Goal: Use online tool/utility: Use online tool/utility

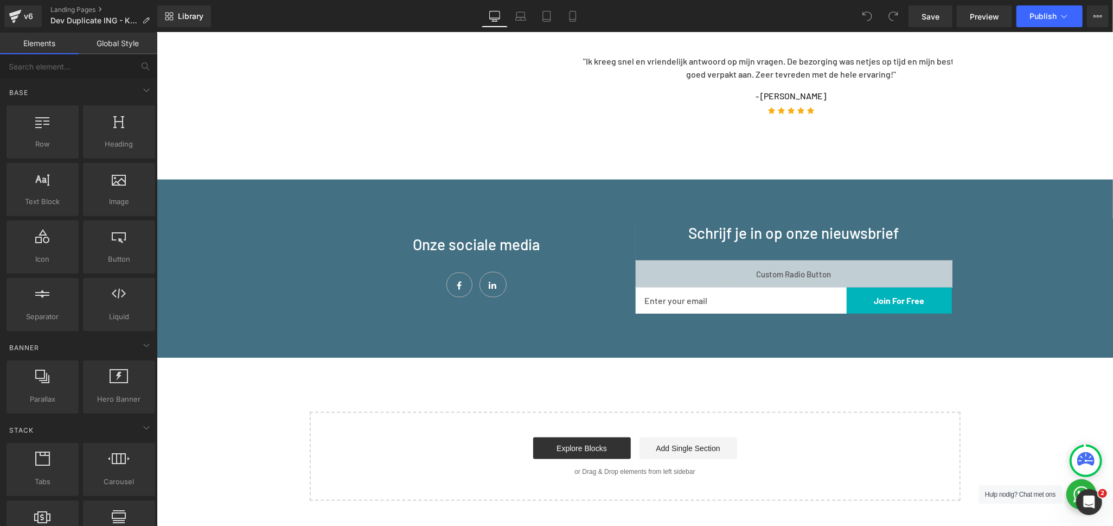
scroll to position [1024, 0]
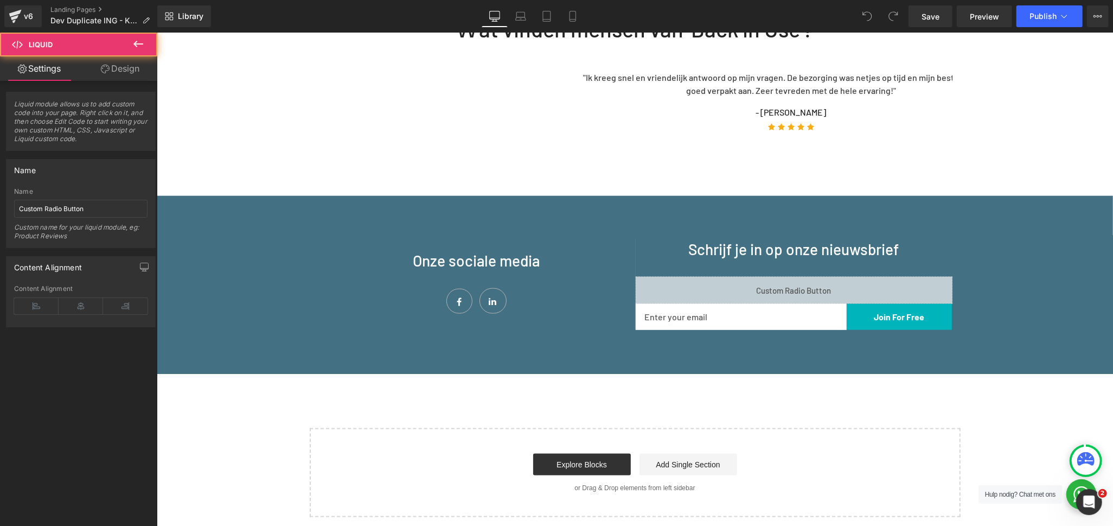
click at [688, 276] on div "Liquid" at bounding box center [793, 289] width 317 height 27
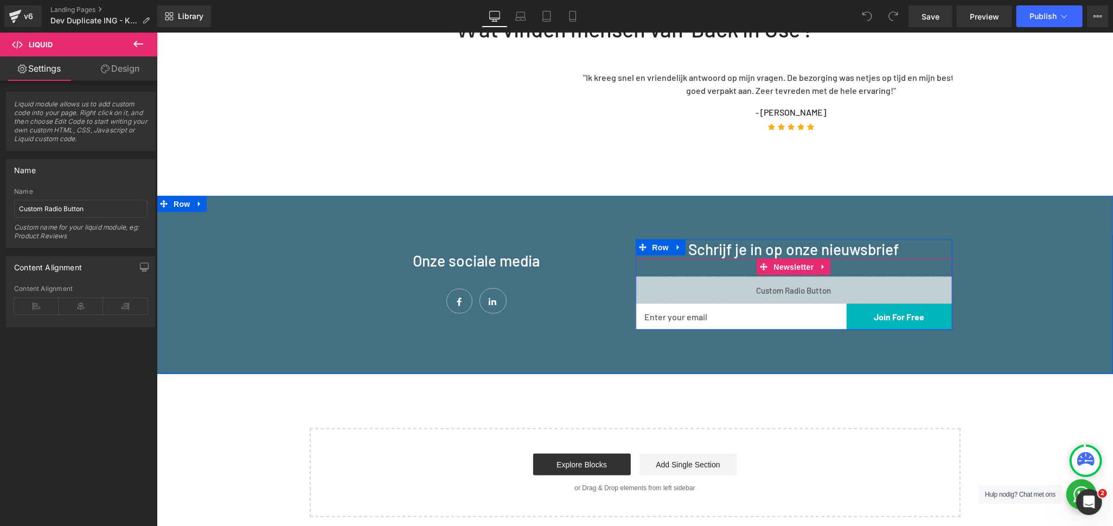
click at [800, 276] on div "Liquid" at bounding box center [793, 289] width 317 height 27
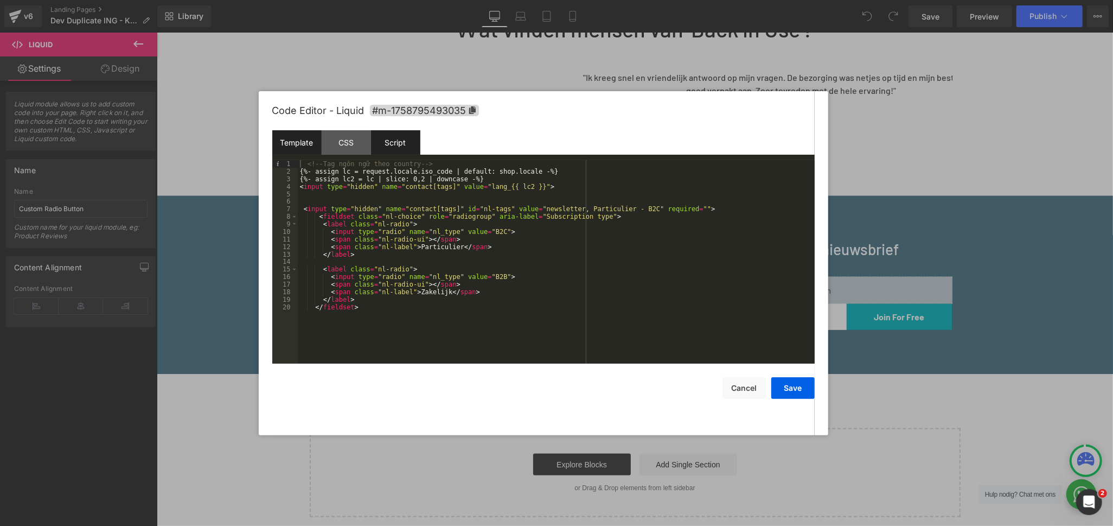
click at [393, 145] on div "Script" at bounding box center [395, 142] width 49 height 24
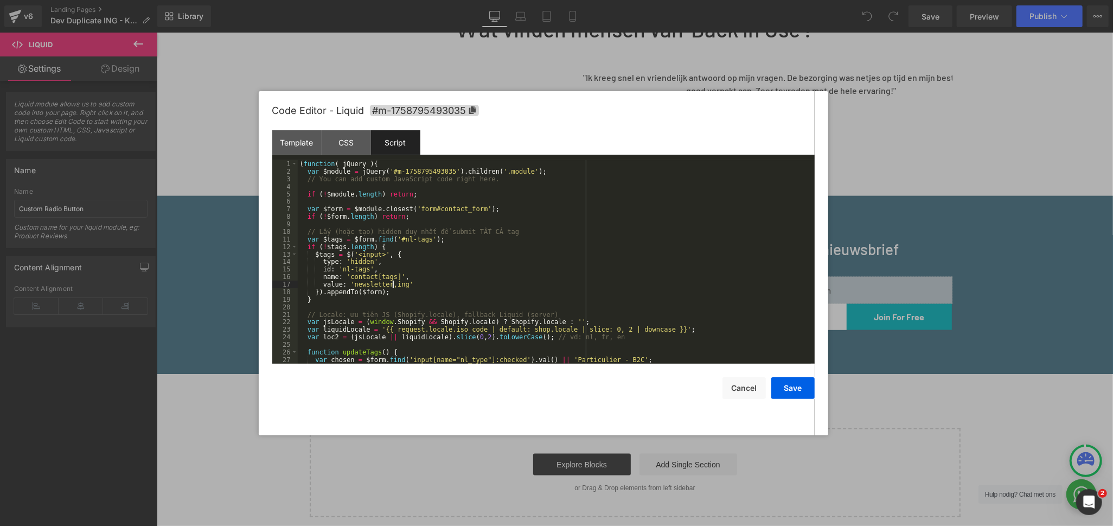
click at [392, 285] on div "( function ( jQuery ) { var $module = jQuery ( '#m-1758795493035' ) . children …" at bounding box center [554, 269] width 513 height 219
click at [397, 282] on div "( function ( jQuery ) { var $module = jQuery ( '#m-1758795493035' ) . children …" at bounding box center [554, 261] width 513 height 203
click at [391, 285] on div "( function ( jQuery ) { var $module = jQuery ( '#m-1758795493035' ) . children …" at bounding box center [554, 269] width 513 height 219
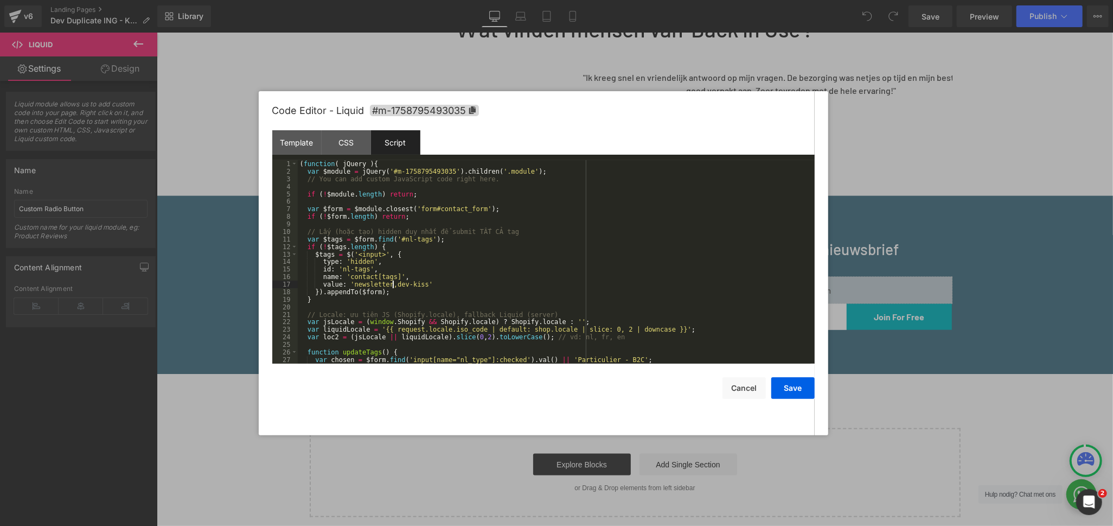
click at [391, 285] on div "( function ( jQuery ) { var $module = jQuery ( '#m-1758795493035' ) . children …" at bounding box center [554, 269] width 513 height 219
drag, startPoint x: 404, startPoint y: 286, endPoint x: 429, endPoint y: 260, distance: 35.7
click at [405, 286] on div "( function ( jQuery ) { var $module = jQuery ( '#m-1758795493035' ) . children …" at bounding box center [554, 269] width 513 height 219
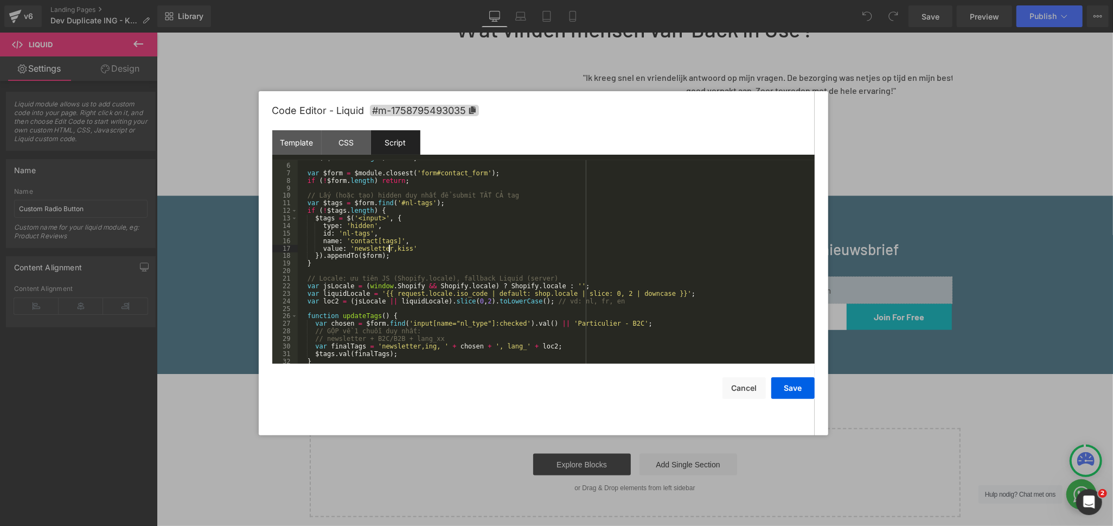
scroll to position [72, 0]
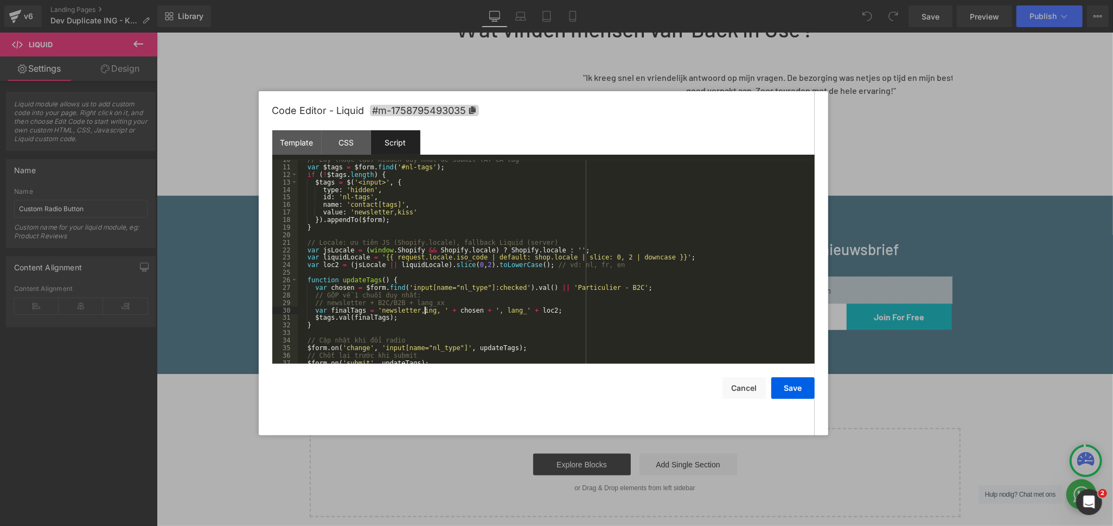
click at [424, 309] on div "// Lấy (hoặc tạo) hidden [PERSON_NAME] để submit TẤT CẢ tag var $tags = $form .…" at bounding box center [554, 265] width 513 height 219
click at [794, 388] on button "Save" at bounding box center [793, 388] width 43 height 22
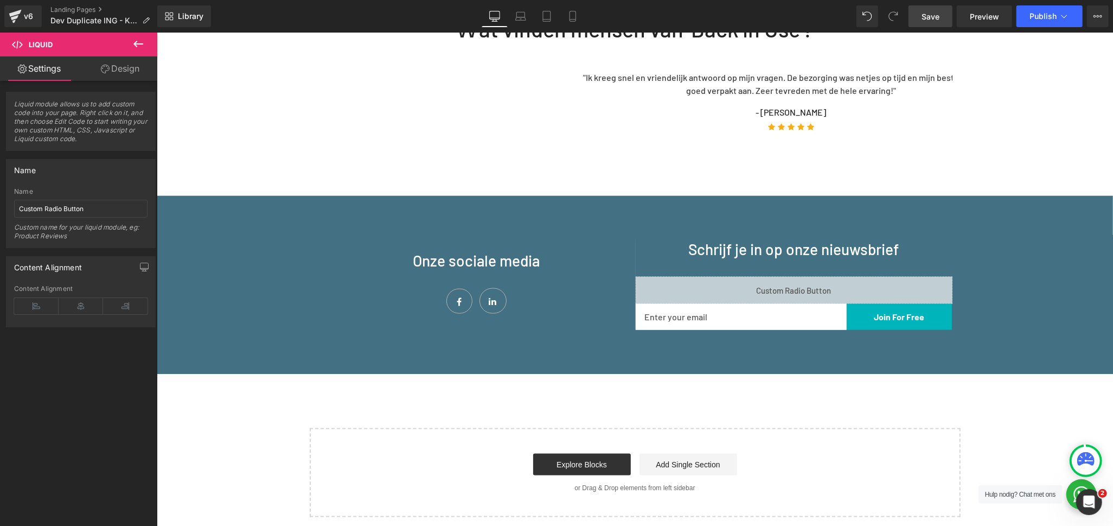
click at [928, 18] on span "Save" at bounding box center [931, 16] width 18 height 11
